Goal: Find specific fact: Find specific fact

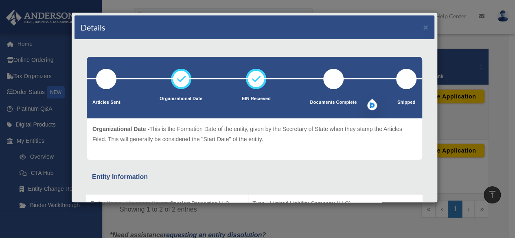
scroll to position [203, 0]
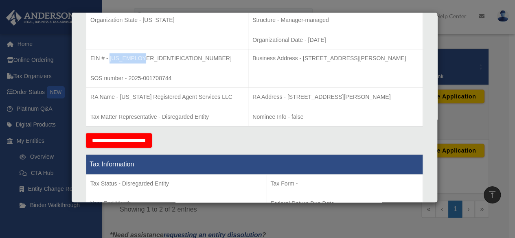
drag, startPoint x: 139, startPoint y: 58, endPoint x: 110, endPoint y: 56, distance: 29.0
click at [110, 56] on p "EIN # - [US_EMPLOYER_IDENTIFICATION_NUMBER]" at bounding box center [166, 58] width 153 height 10
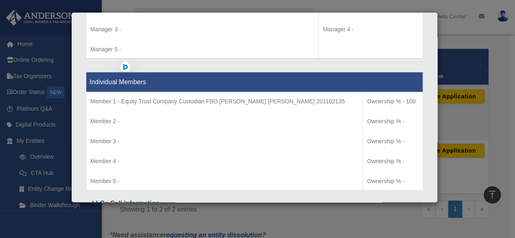
scroll to position [679, 0]
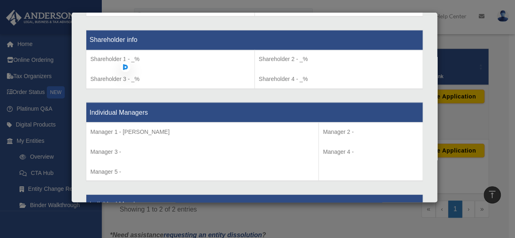
click at [37, 60] on div "Details × Articles Sent Organizational Date" at bounding box center [257, 119] width 515 height 238
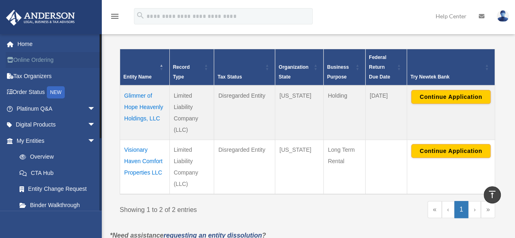
click at [37, 60] on link "Online Ordering" at bounding box center [57, 60] width 102 height 16
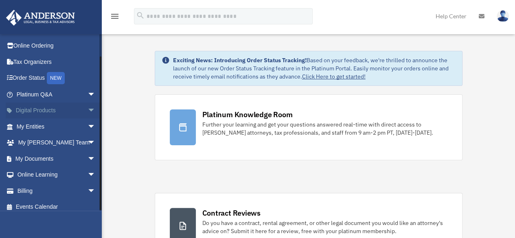
scroll to position [20, 0]
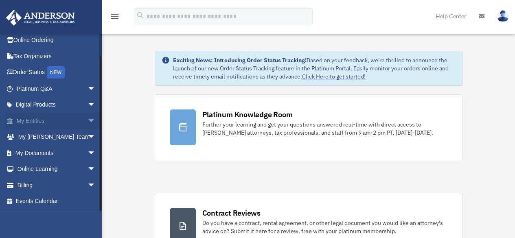
click at [41, 118] on link "My Entities arrow_drop_down" at bounding box center [57, 121] width 102 height 16
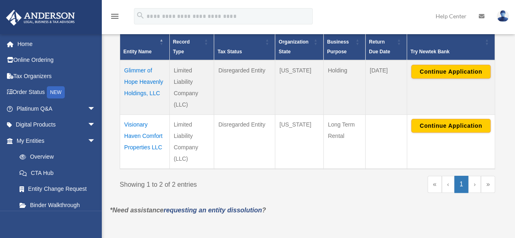
scroll to position [203, 0]
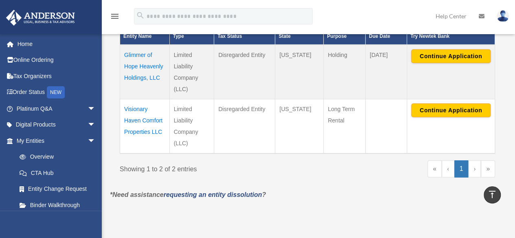
click at [139, 130] on td "Visionary Haven Comfort Properties LLC" at bounding box center [145, 126] width 50 height 55
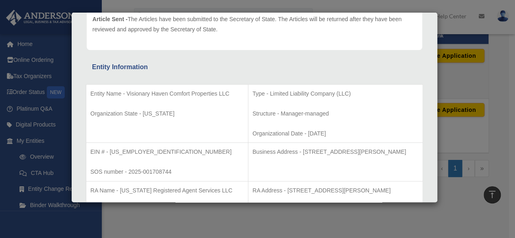
scroll to position [0, 0]
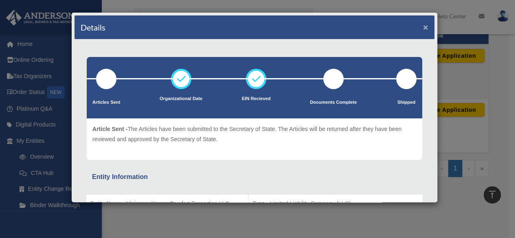
click at [423, 26] on button "×" at bounding box center [425, 27] width 5 height 9
